Goal: Task Accomplishment & Management: Use online tool/utility

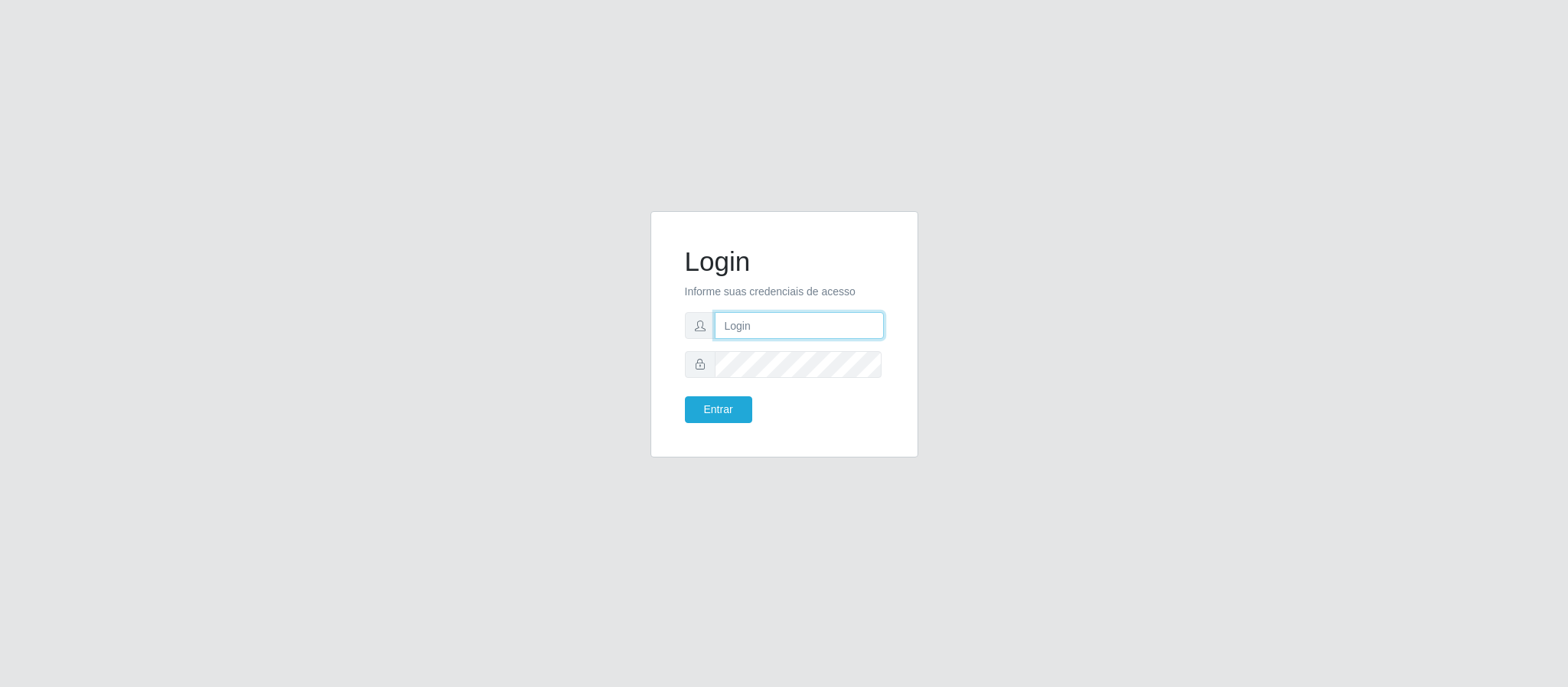
click at [782, 315] on input "text" at bounding box center [799, 326] width 169 height 27
type input "[PERSON_NAME].[PERSON_NAME]@queirozatacadao"
click at [685, 397] on button "Entrar" at bounding box center [719, 410] width 68 height 27
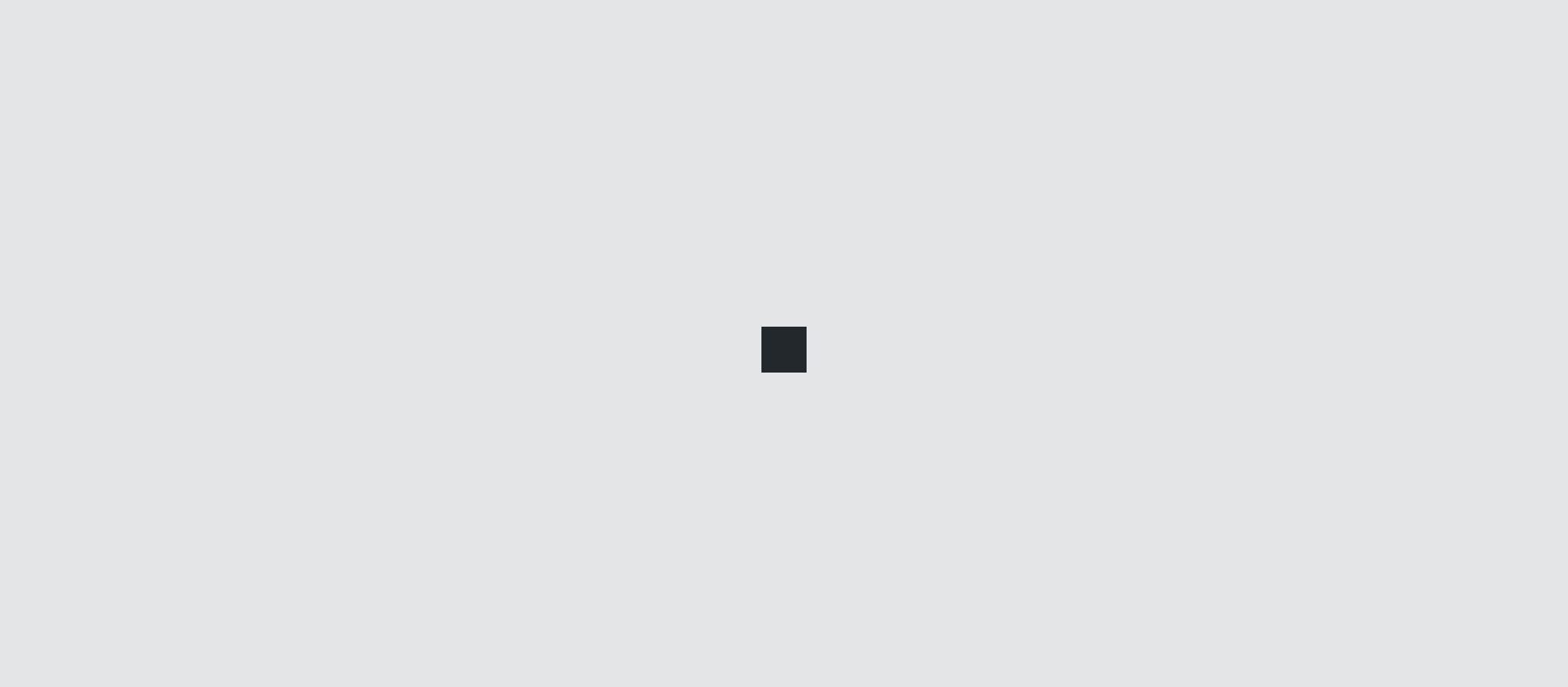
click at [721, 414] on main at bounding box center [860, 345] width 1415 height 607
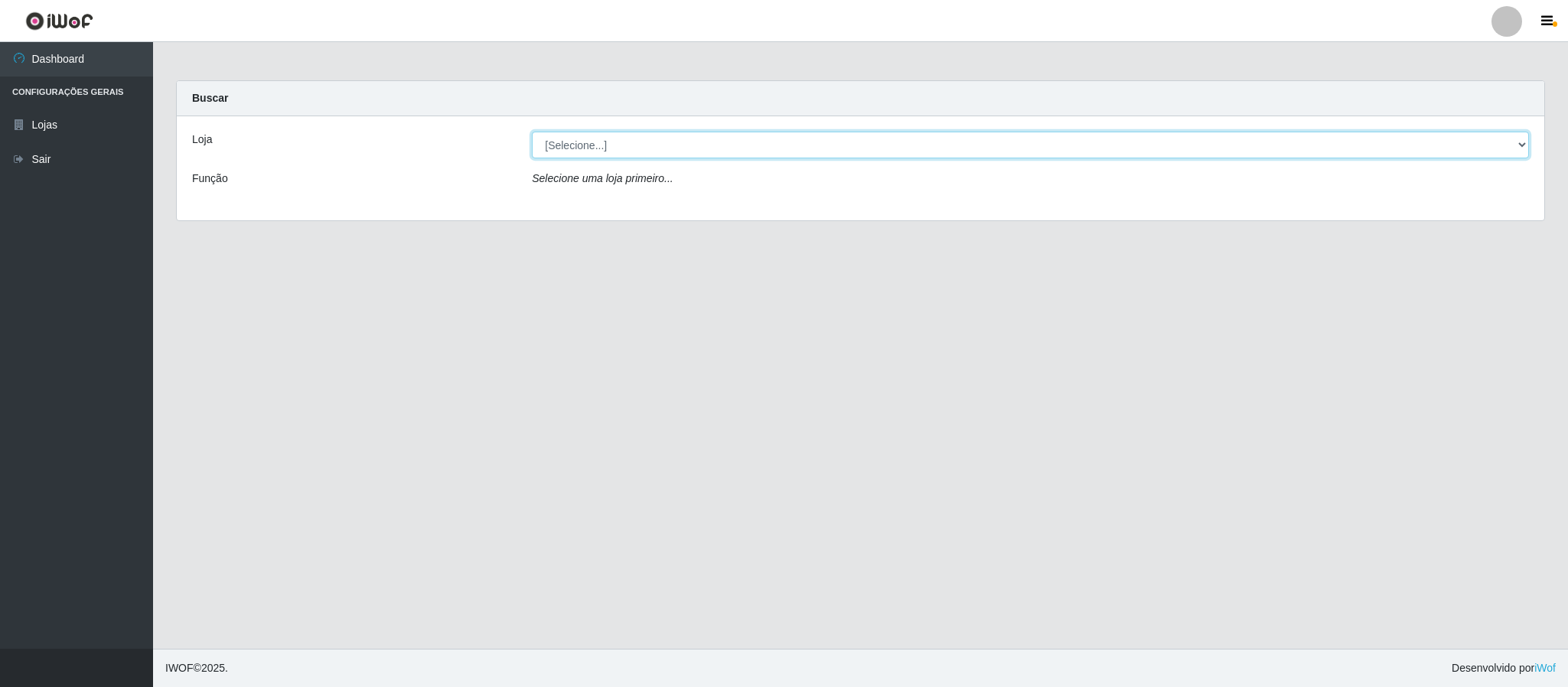
drag, startPoint x: 1527, startPoint y: 147, endPoint x: 1518, endPoint y: 147, distance: 9.0
click at [1527, 147] on select "[Selecione...] Queiroz Atacadão - Coophab" at bounding box center [1030, 145] width 997 height 27
select select "463"
click at [532, 131] on select "[Selecione...] Queiroz Atacadão - Coophab" at bounding box center [1030, 145] width 997 height 27
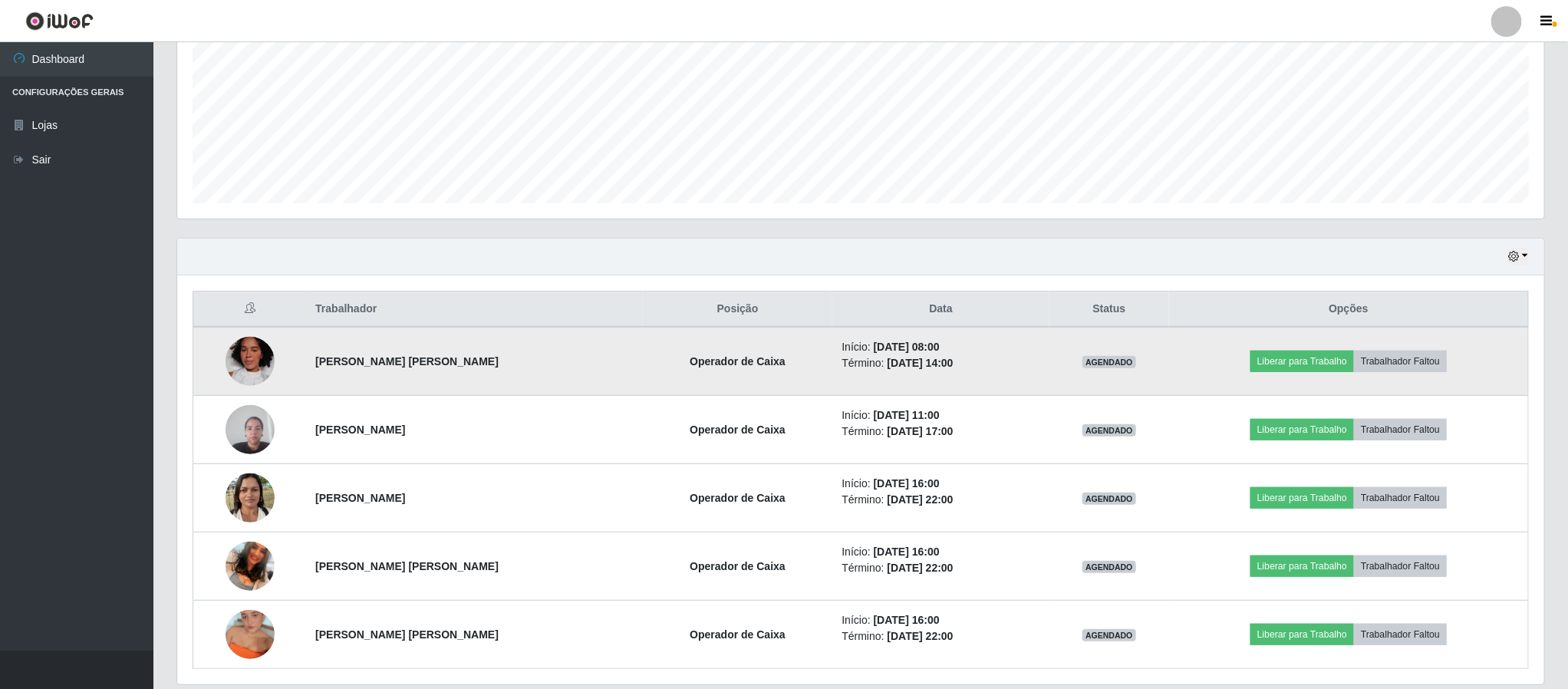
scroll to position [403, 0]
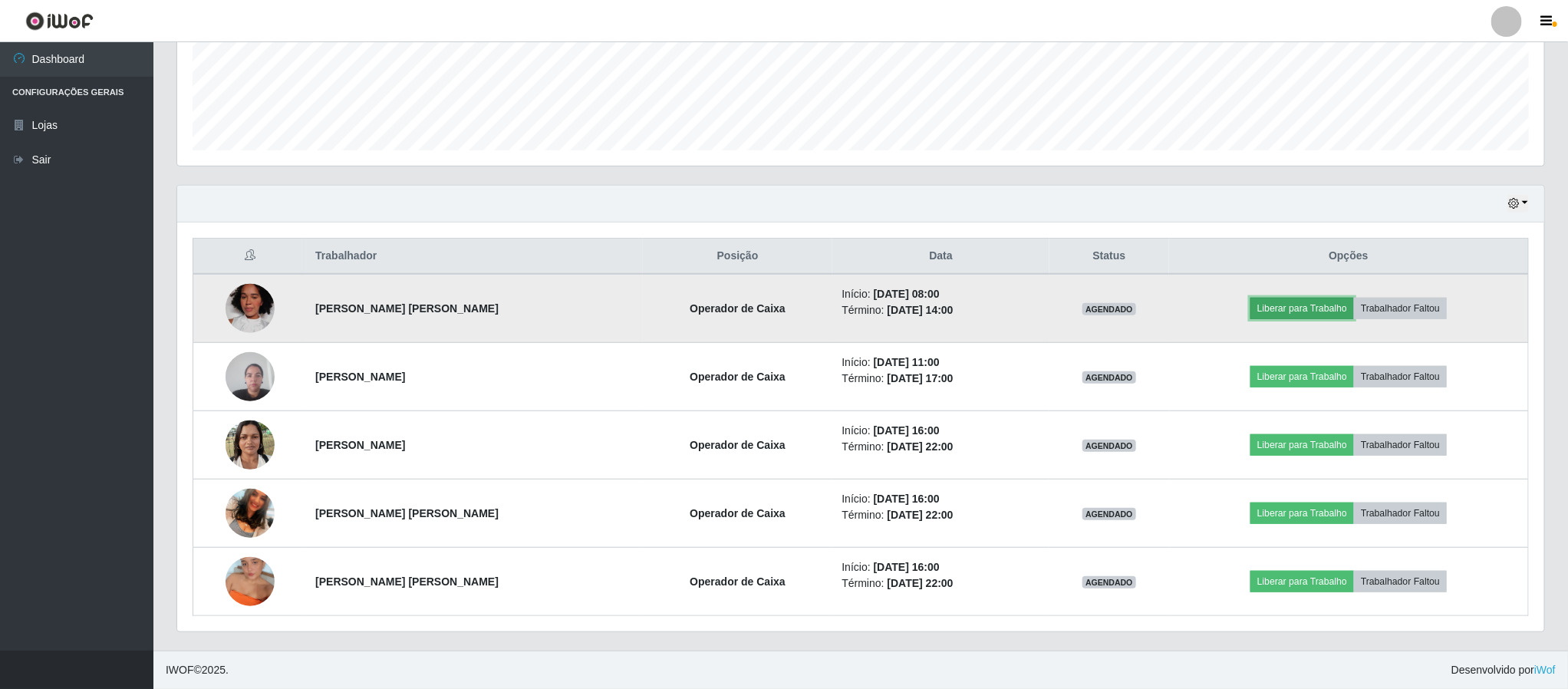
click at [1289, 300] on button "Liberar para Trabalho" at bounding box center [1302, 308] width 103 height 21
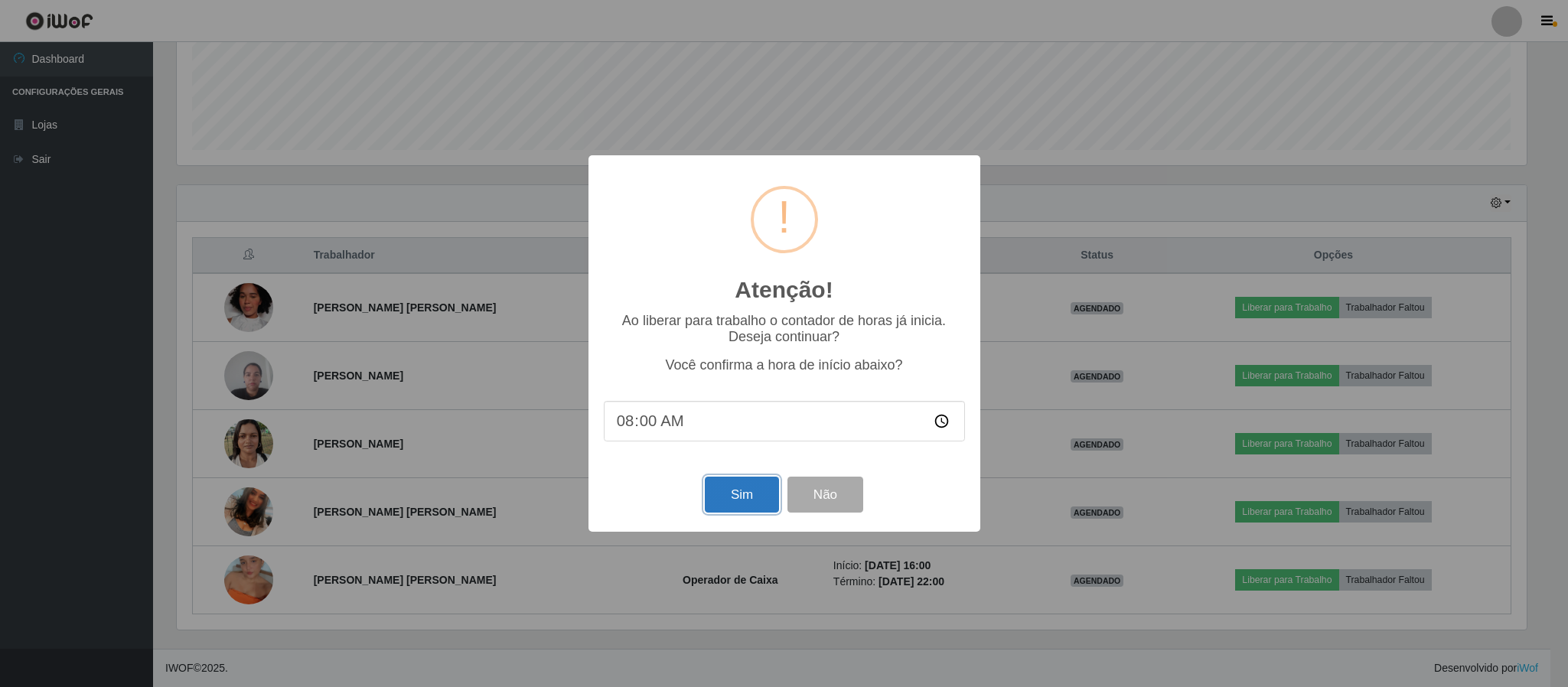
click at [726, 504] on button "Sim" at bounding box center [742, 495] width 74 height 36
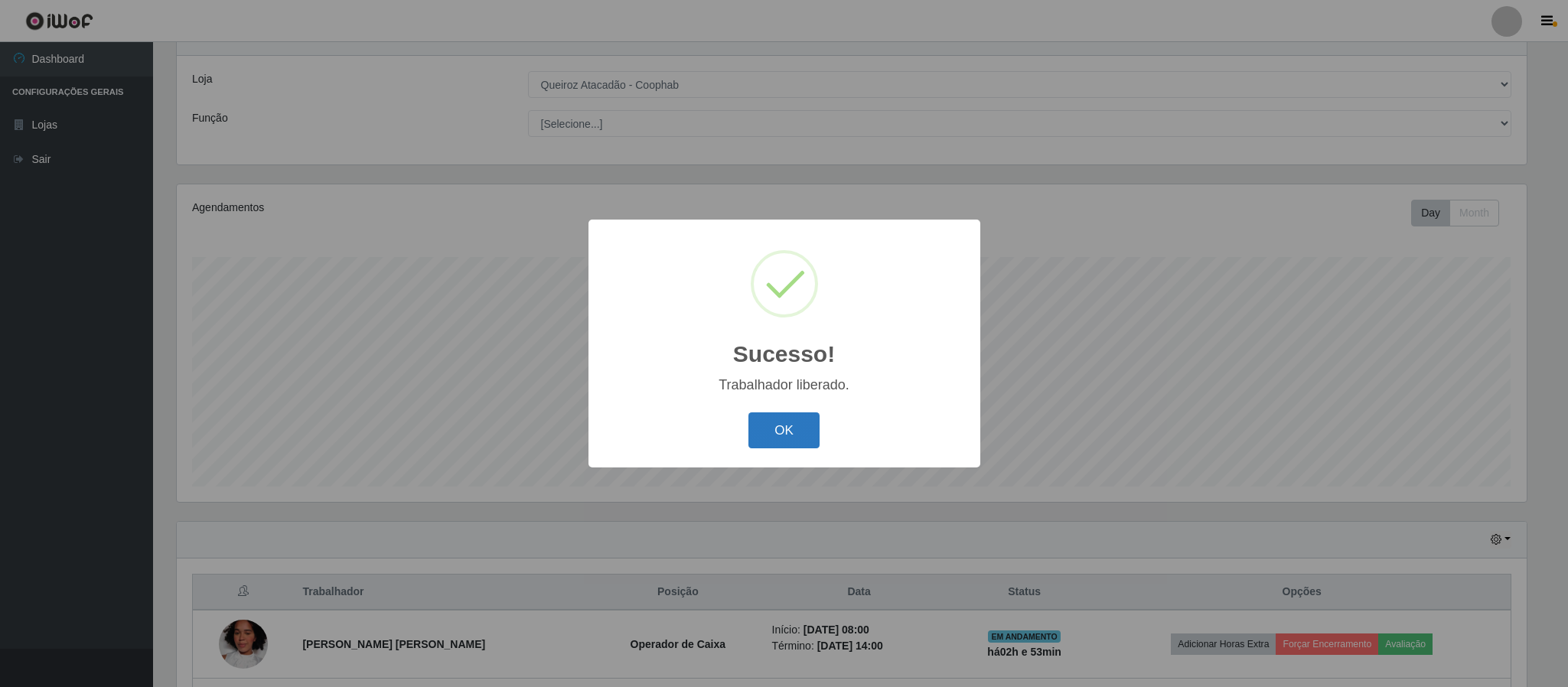
click at [758, 430] on button "OK" at bounding box center [784, 430] width 71 height 36
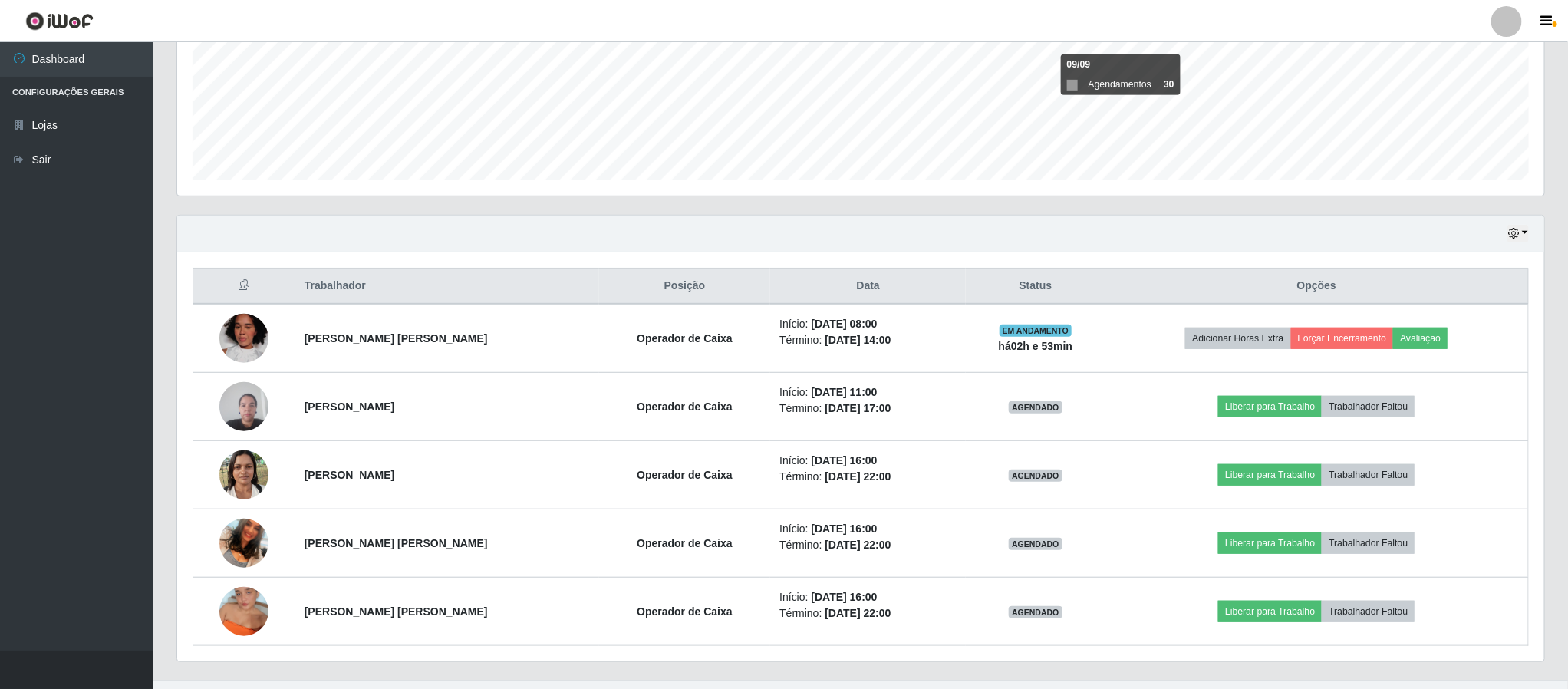
scroll to position [403, 0]
